Goal: Check status: Check status

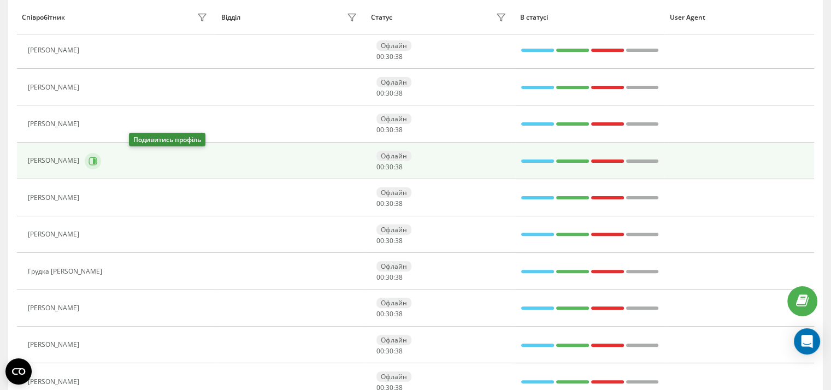
click at [97, 161] on icon at bounding box center [93, 161] width 8 height 8
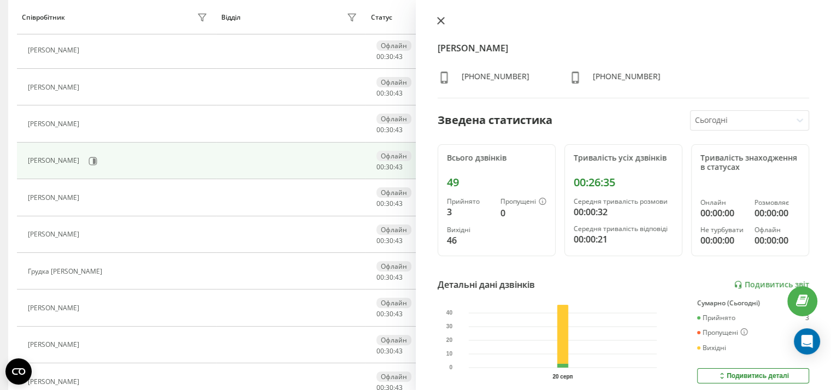
click at [440, 21] on icon at bounding box center [441, 21] width 8 height 8
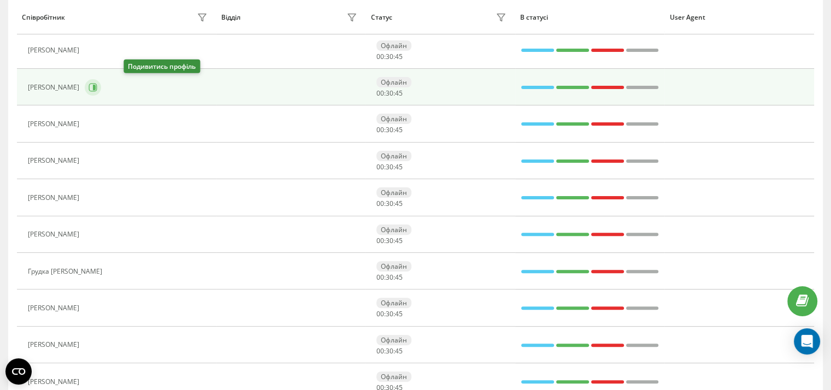
click at [97, 87] on icon at bounding box center [93, 87] width 9 height 9
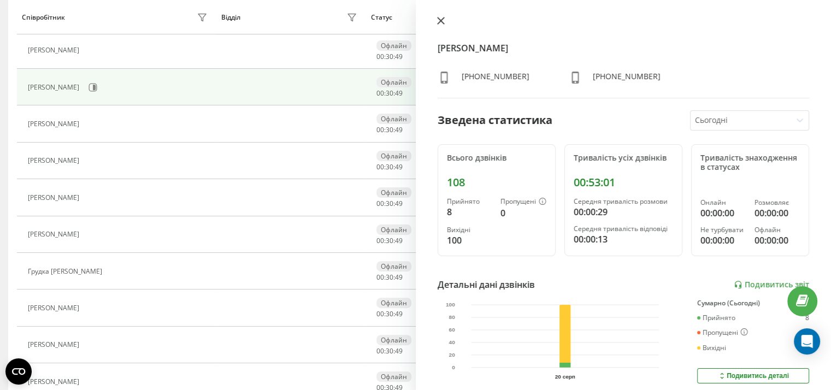
click at [439, 20] on icon at bounding box center [441, 21] width 8 height 8
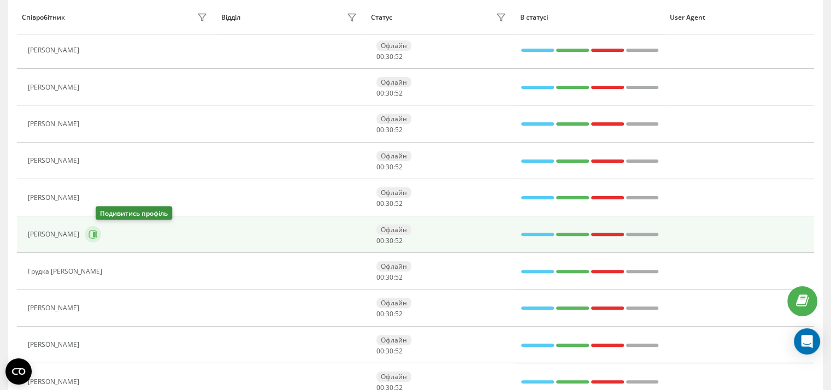
click at [97, 231] on icon at bounding box center [93, 234] width 9 height 9
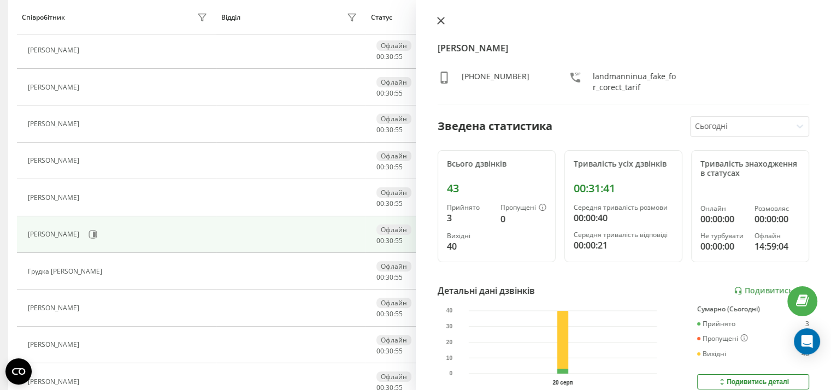
click at [442, 22] on icon at bounding box center [440, 20] width 7 height 7
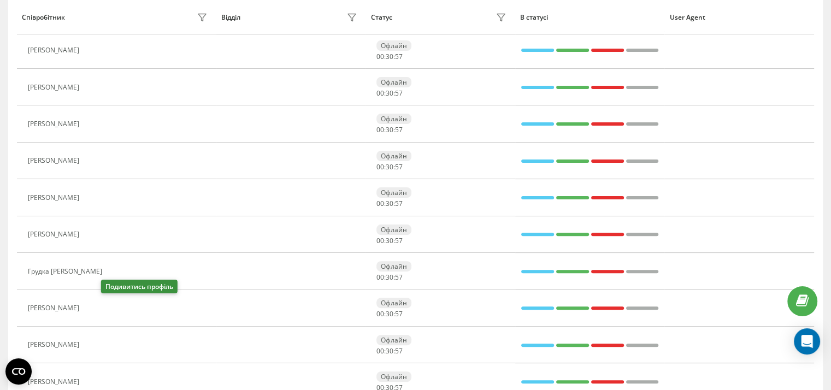
click at [96, 304] on icon at bounding box center [91, 308] width 9 height 9
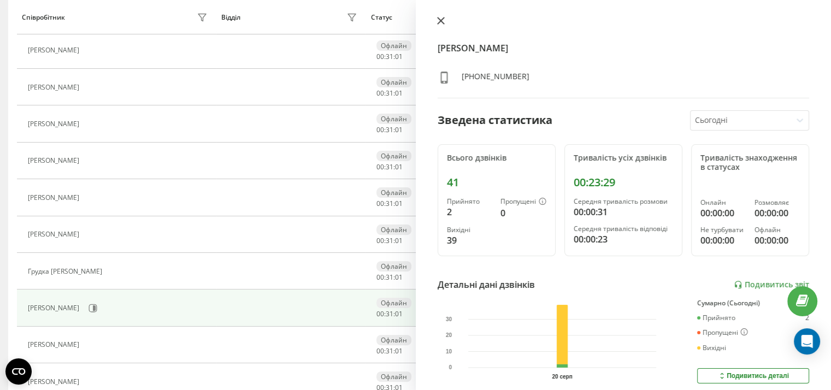
click at [438, 21] on icon at bounding box center [441, 21] width 8 height 8
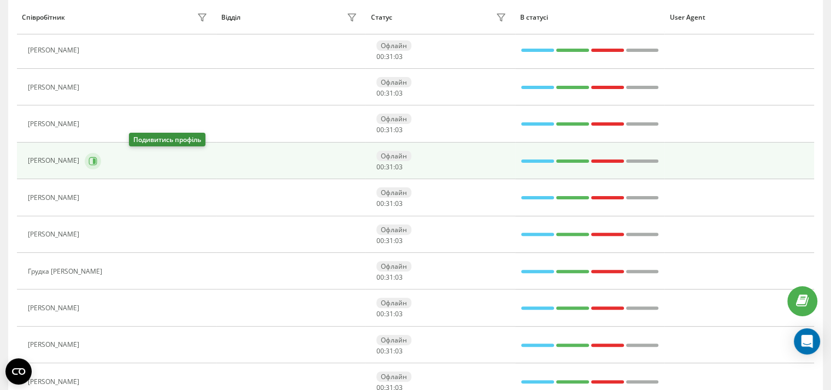
click at [97, 163] on icon at bounding box center [93, 161] width 8 height 8
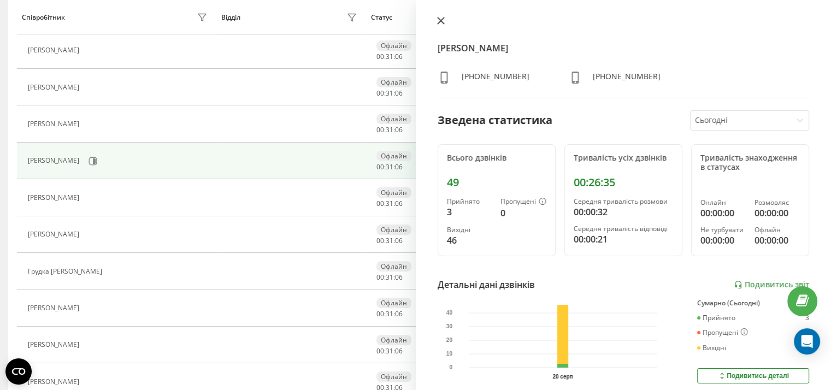
click at [439, 23] on icon at bounding box center [441, 21] width 8 height 8
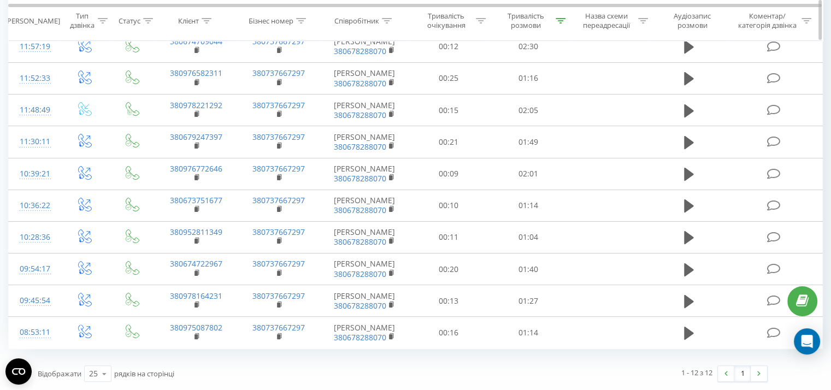
scroll to position [295, 0]
click at [562, 19] on icon at bounding box center [561, 19] width 10 height 5
click at [549, 210] on span "OK" at bounding box center [551, 218] width 31 height 17
click at [556, 23] on div at bounding box center [561, 20] width 10 height 9
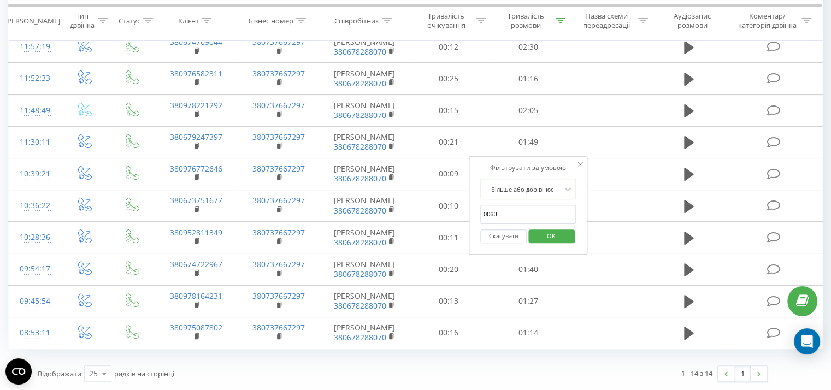
click at [502, 205] on input "0060" at bounding box center [528, 214] width 96 height 19
type input "0050"
click at [559, 227] on span "OK" at bounding box center [551, 235] width 31 height 17
